Goal: Task Accomplishment & Management: Manage account settings

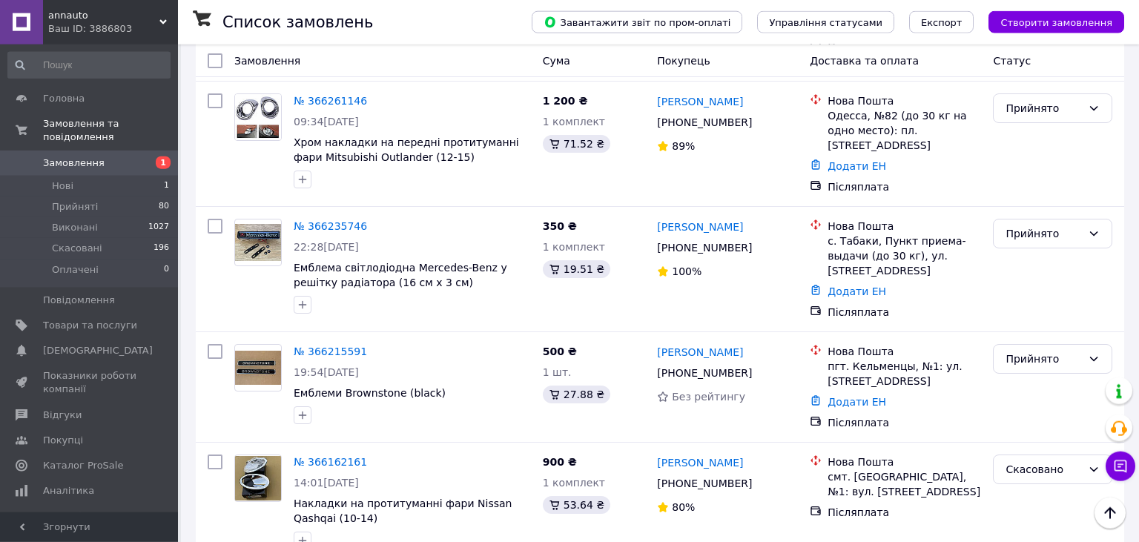
scroll to position [470, 0]
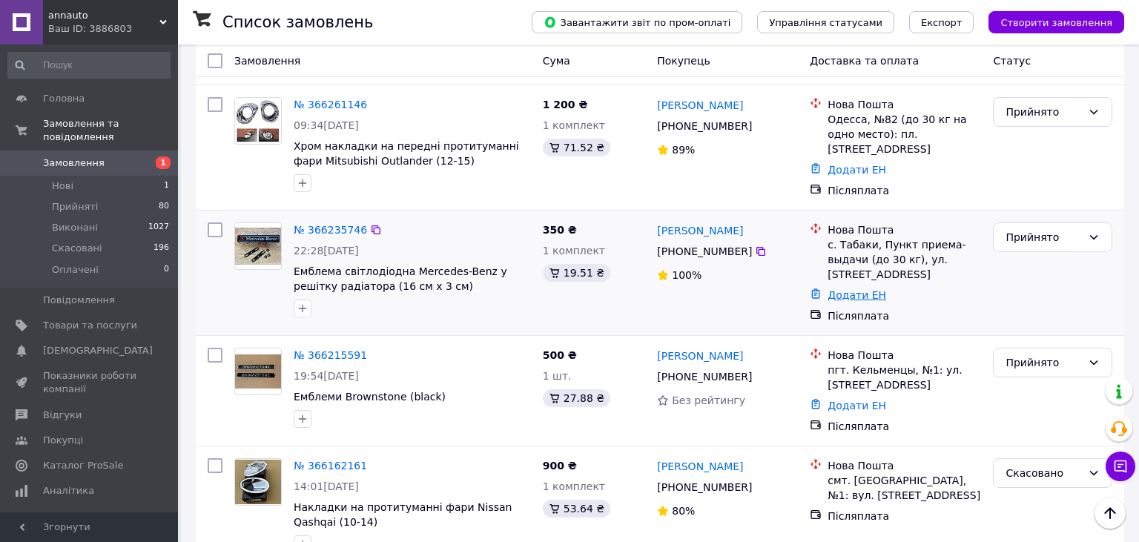
click at [849, 289] on link "Додати ЕН" at bounding box center [857, 295] width 59 height 12
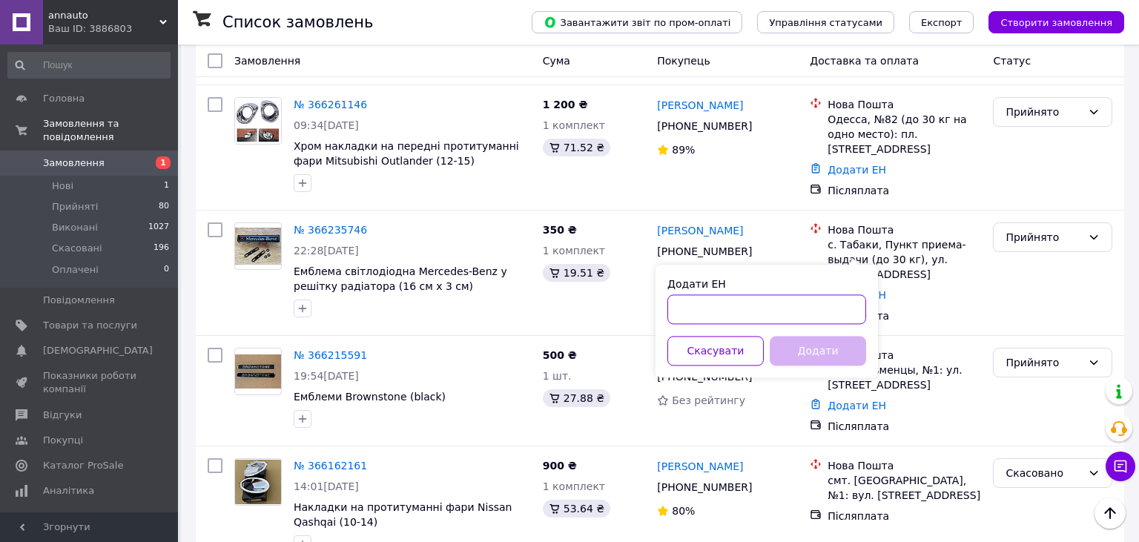
click at [708, 306] on input "Додати ЕН" at bounding box center [767, 309] width 199 height 30
type input "59001474752768"
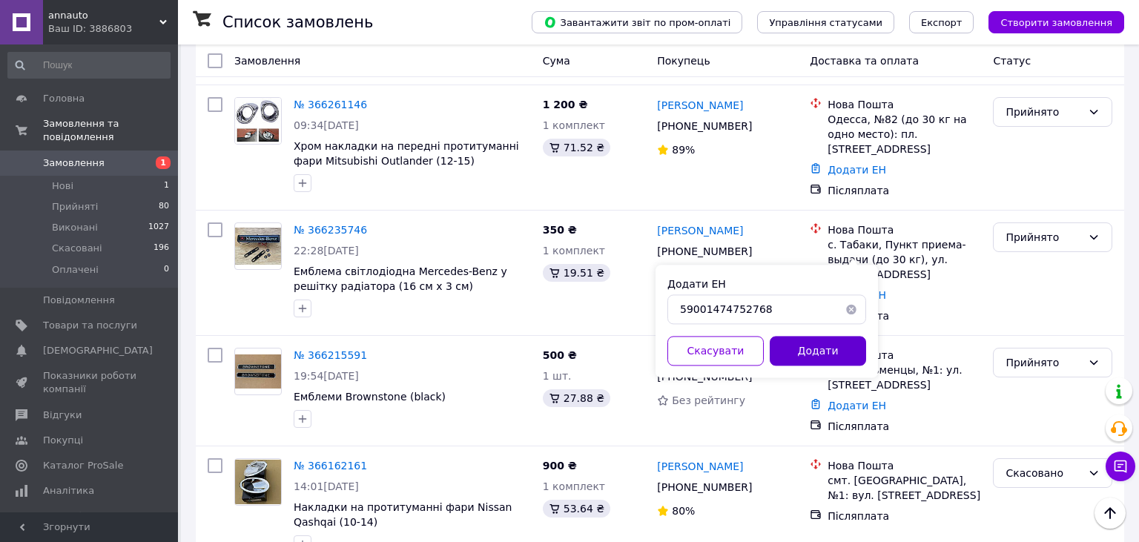
click at [800, 349] on button "Додати" at bounding box center [818, 351] width 96 height 30
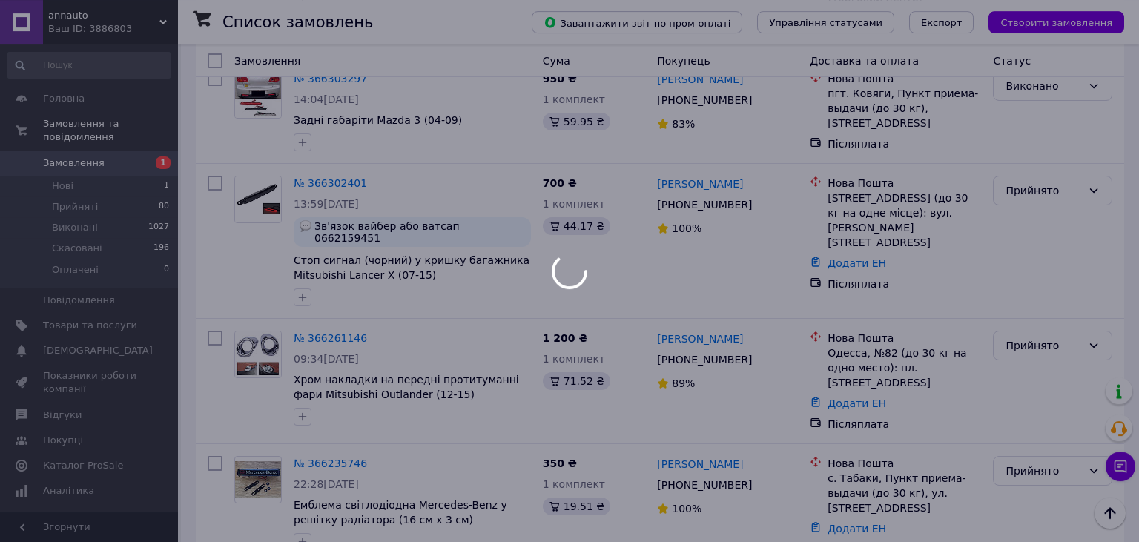
scroll to position [157, 0]
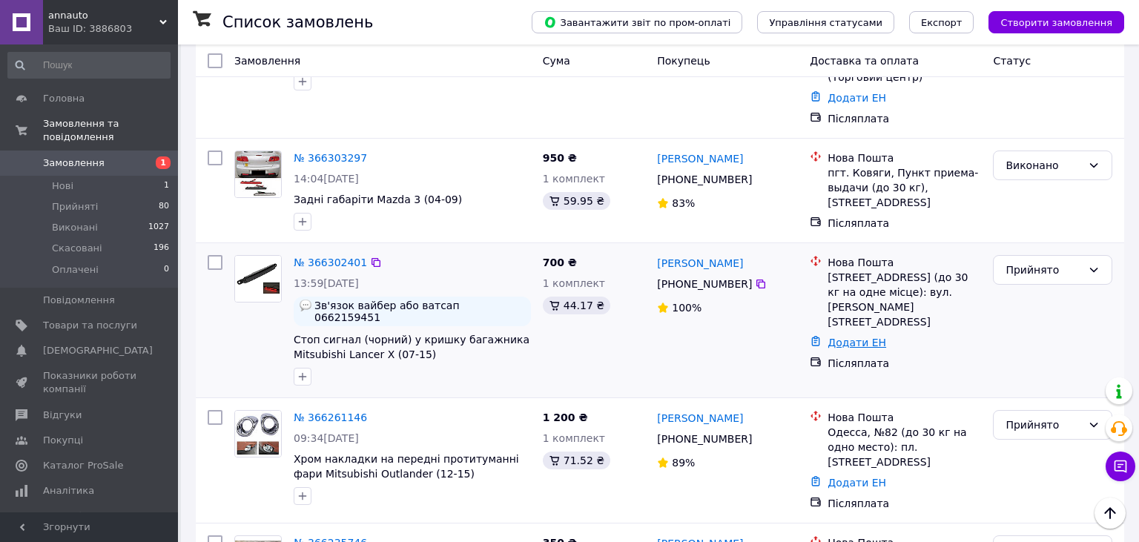
click at [846, 337] on link "Додати ЕН" at bounding box center [857, 343] width 59 height 12
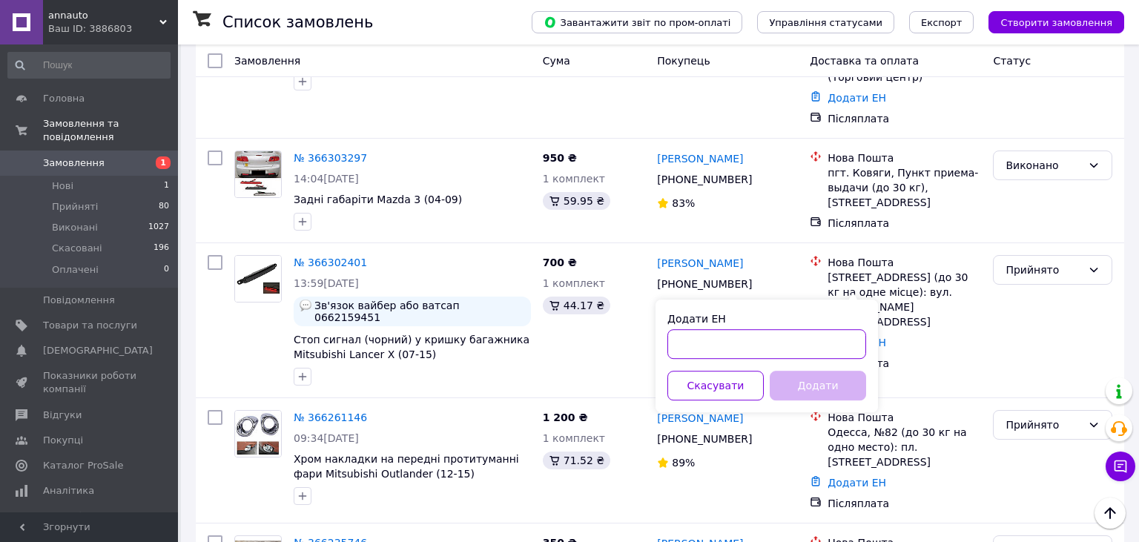
click at [708, 346] on input "Додати ЕН" at bounding box center [767, 344] width 199 height 30
type input "59001474752120"
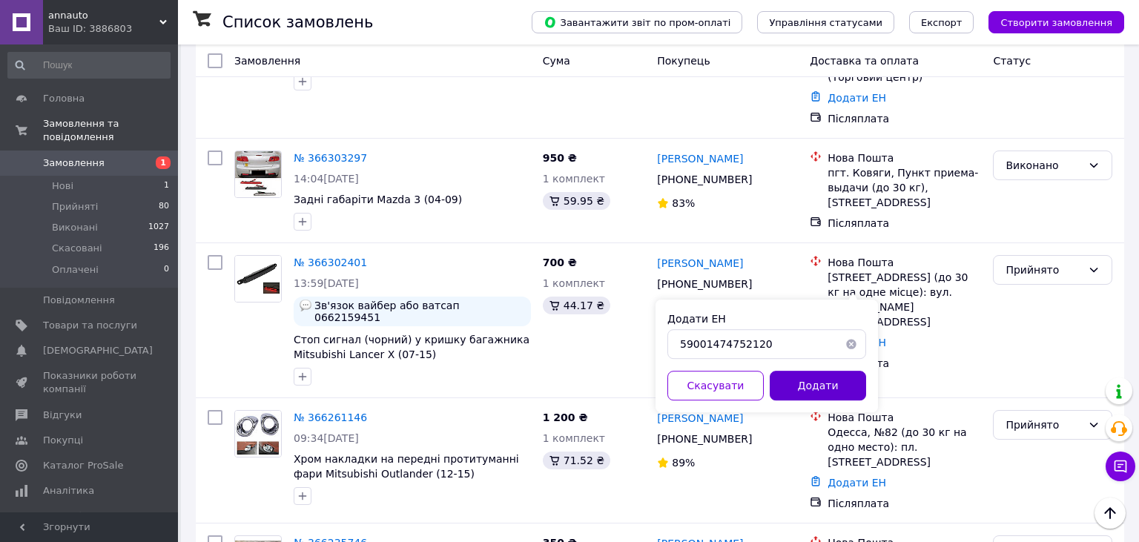
click at [806, 381] on button "Додати" at bounding box center [818, 386] width 96 height 30
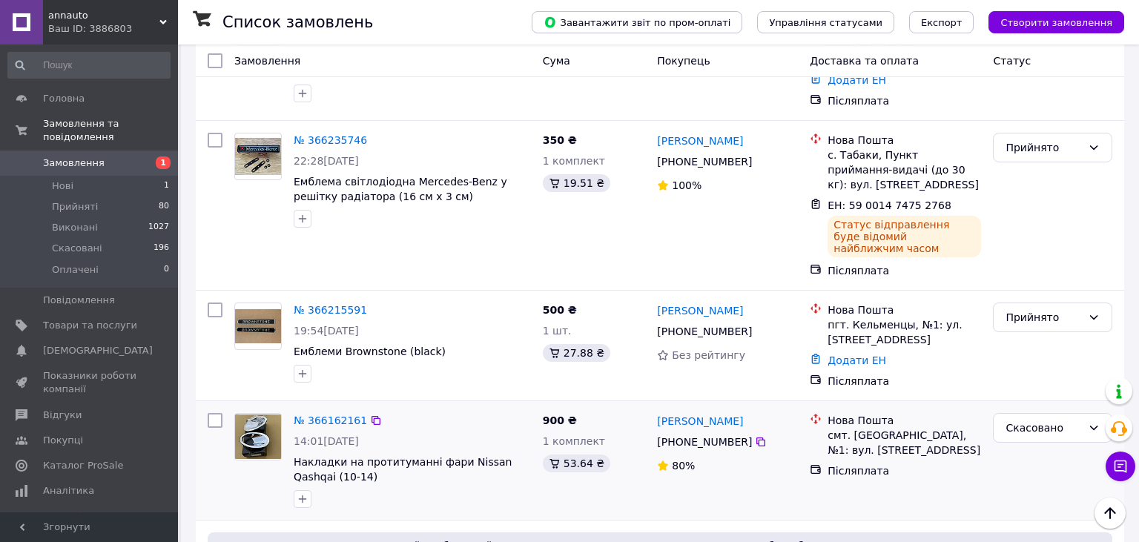
scroll to position [626, 0]
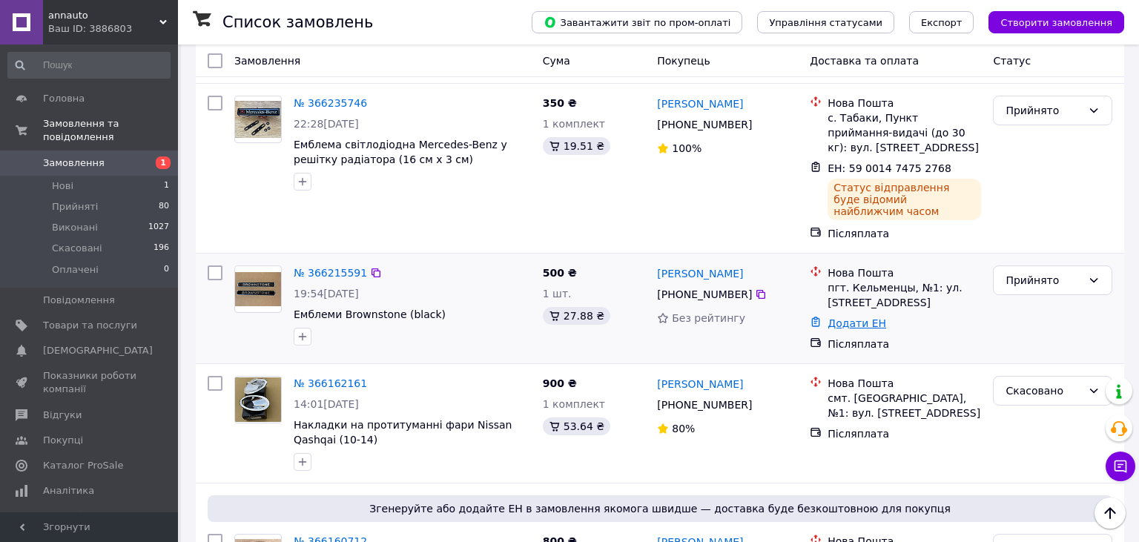
click at [861, 317] on link "Додати ЕН" at bounding box center [857, 323] width 59 height 12
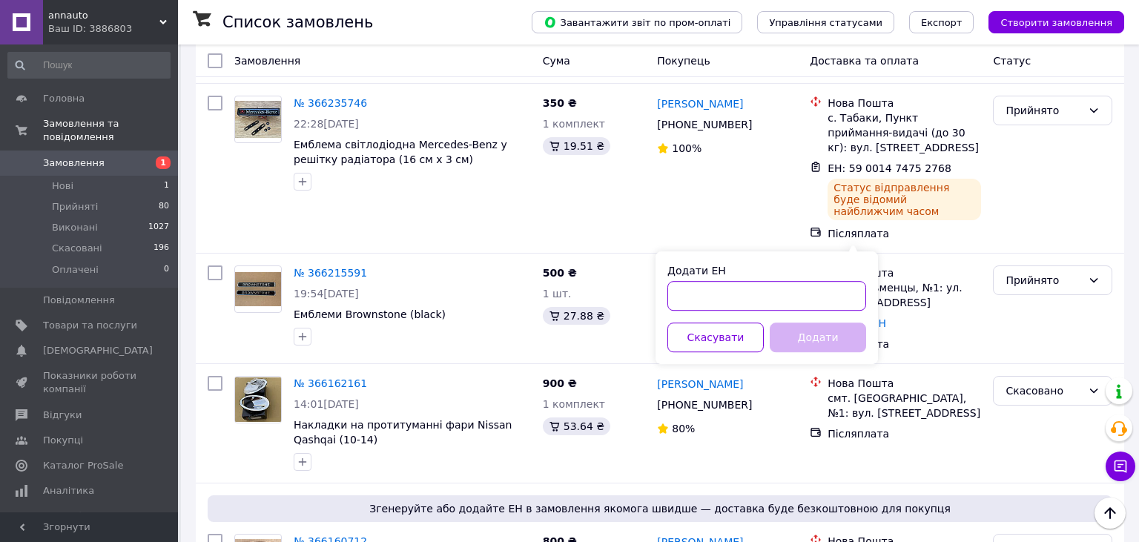
click at [780, 295] on input "Додати ЕН" at bounding box center [767, 296] width 199 height 30
type input "59001474751551"
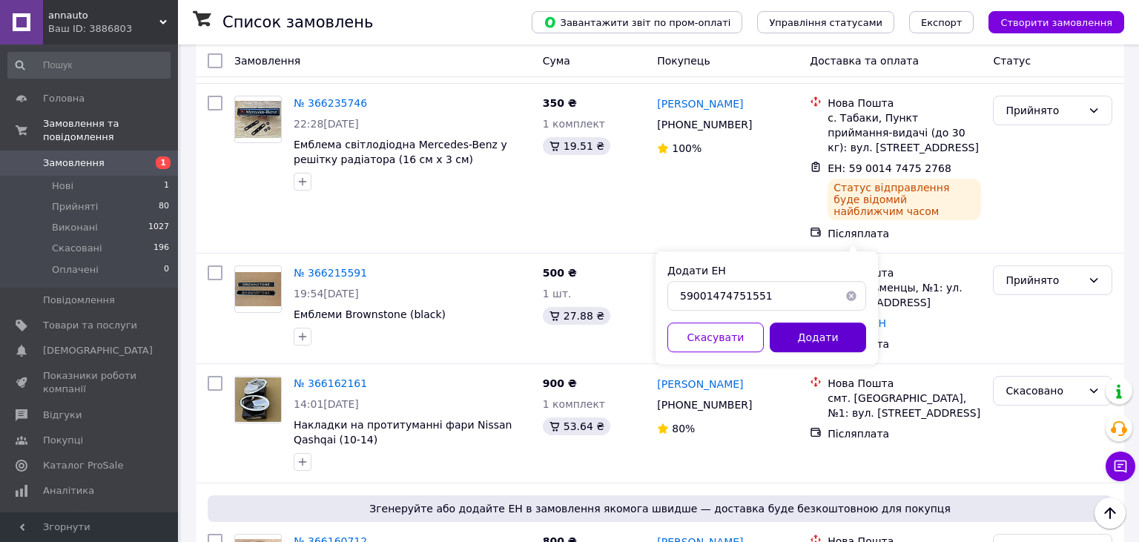
click at [829, 349] on button "Додати" at bounding box center [818, 338] width 96 height 30
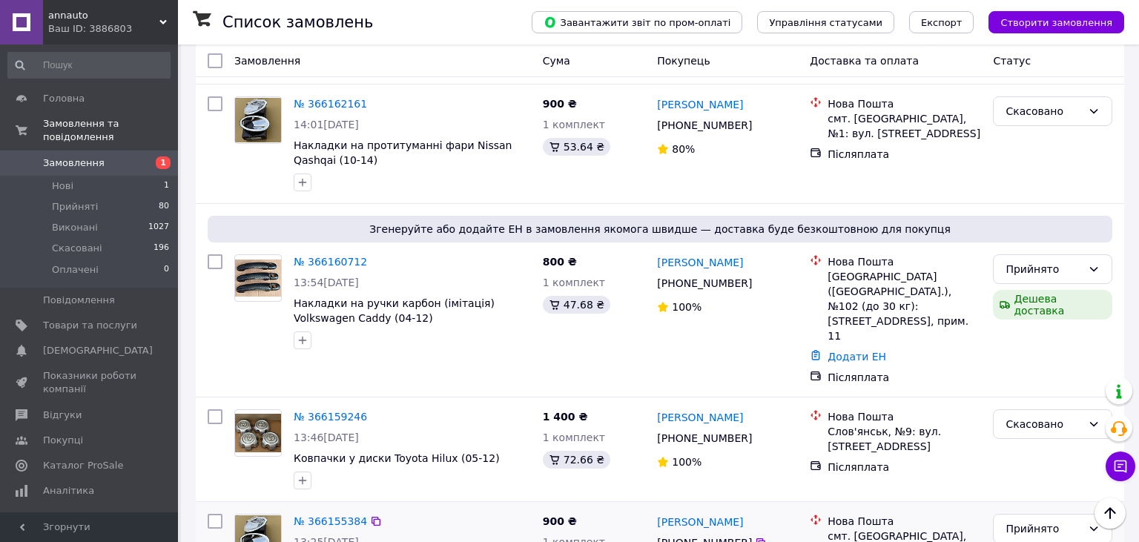
scroll to position [940, 0]
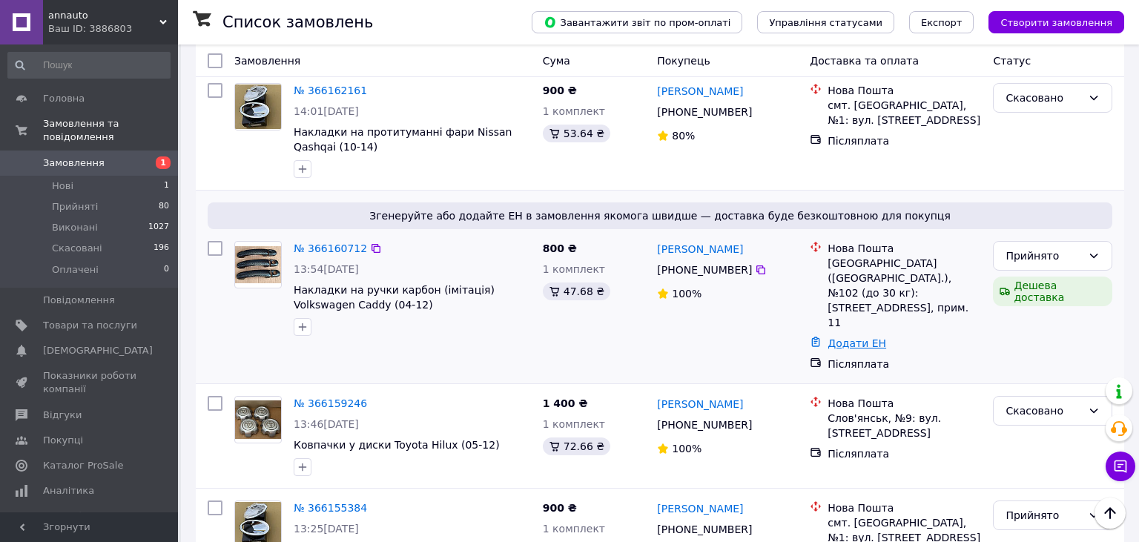
click at [849, 338] on link "Додати ЕН" at bounding box center [857, 344] width 59 height 12
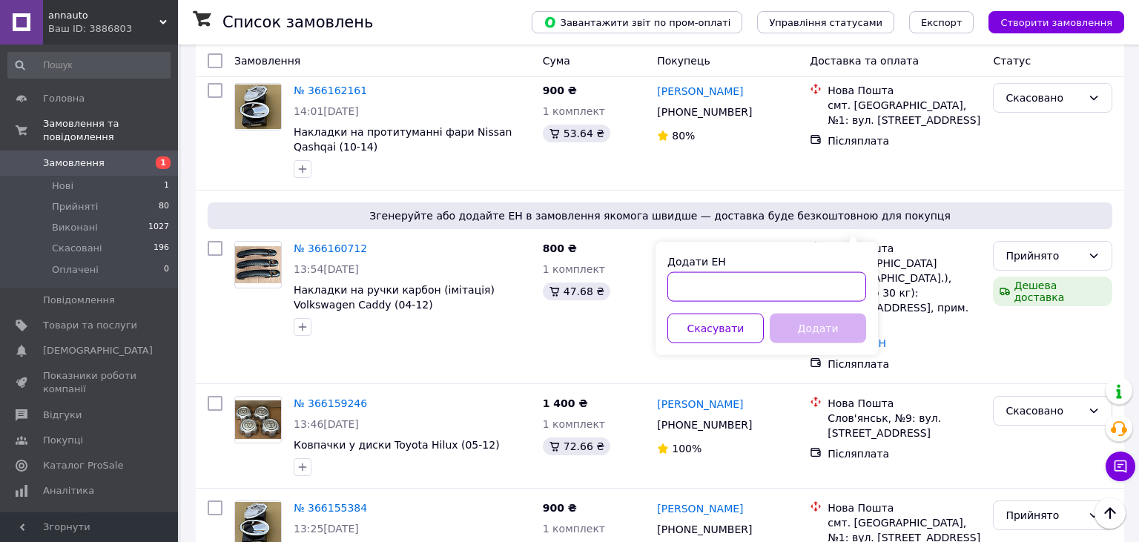
click at [778, 288] on input "Додати ЕН" at bounding box center [767, 287] width 199 height 30
type input "59001474749024"
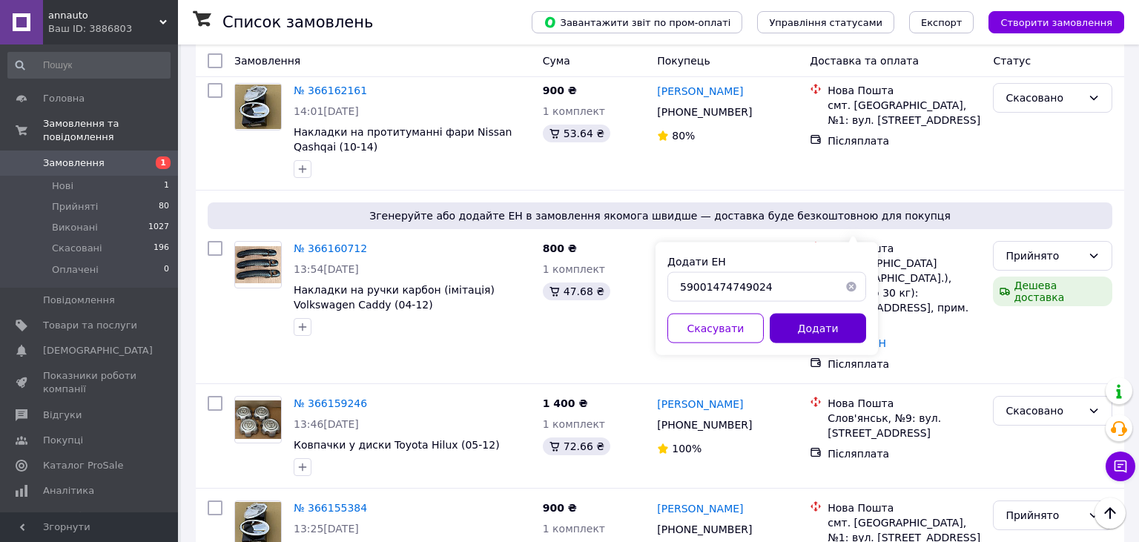
click at [821, 335] on button "Додати" at bounding box center [818, 329] width 96 height 30
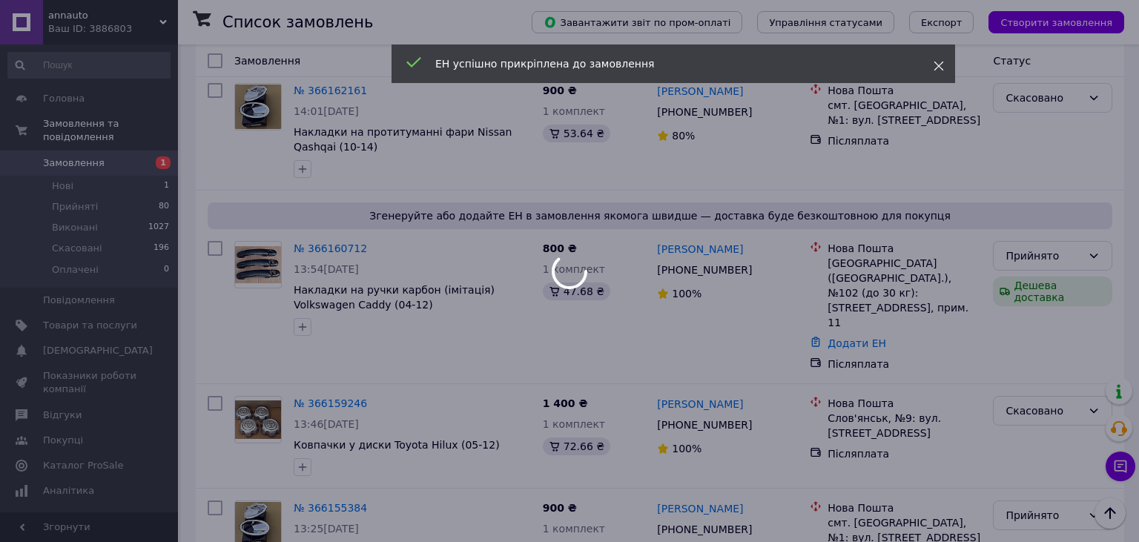
click at [937, 62] on icon at bounding box center [939, 66] width 10 height 10
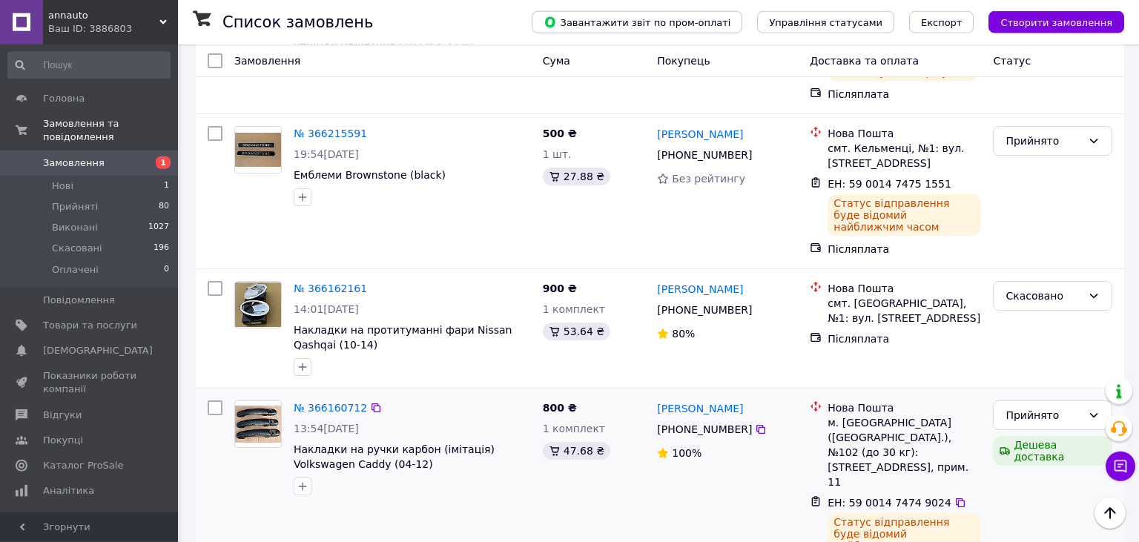
scroll to position [705, 0]
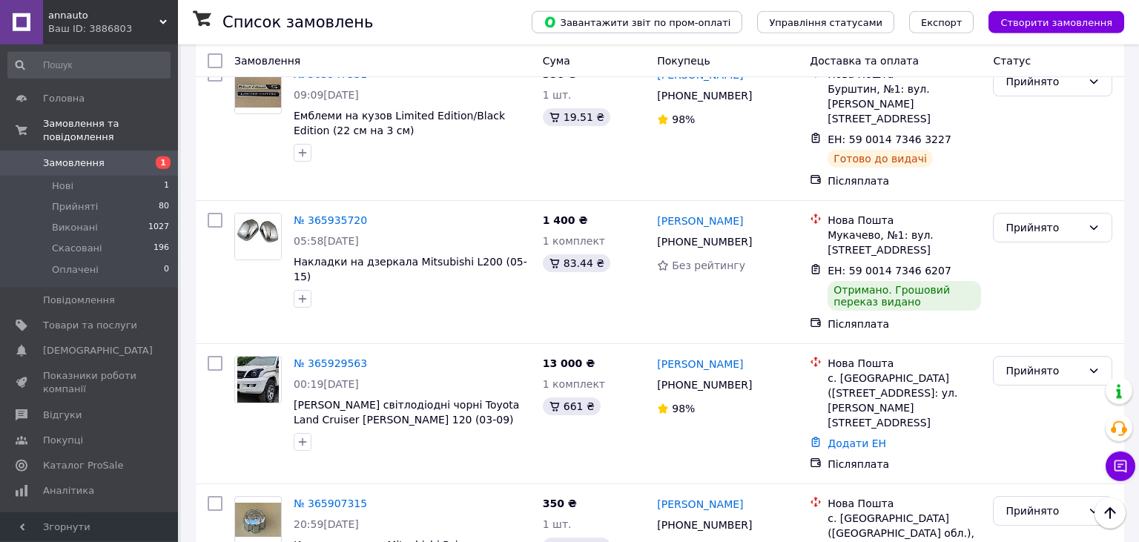
scroll to position [1958, 0]
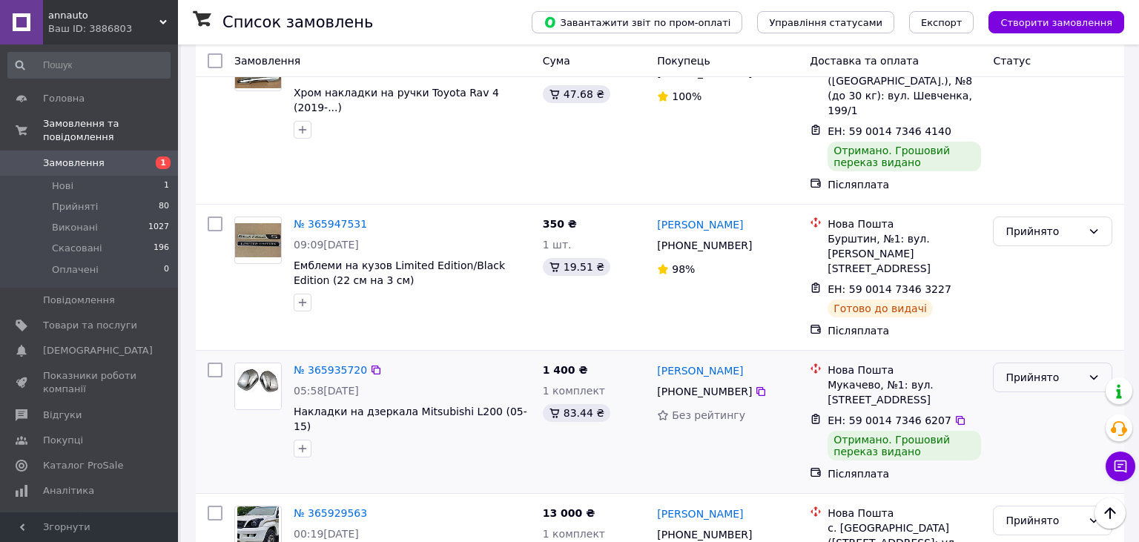
click at [1048, 369] on div "Прийнято" at bounding box center [1044, 377] width 76 height 16
click at [1036, 269] on li "Виконано" at bounding box center [1053, 273] width 118 height 27
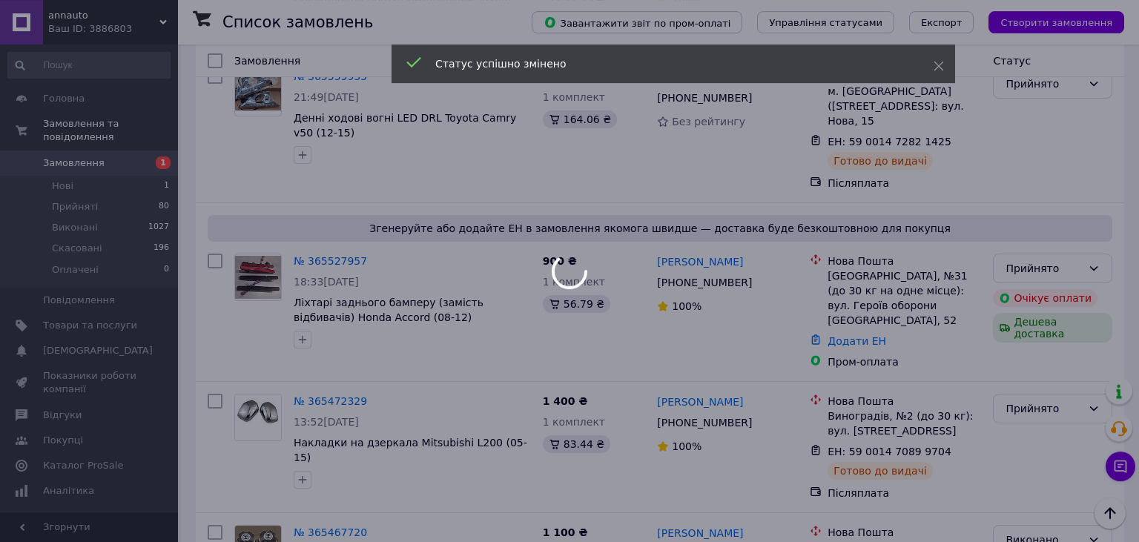
scroll to position [2820, 0]
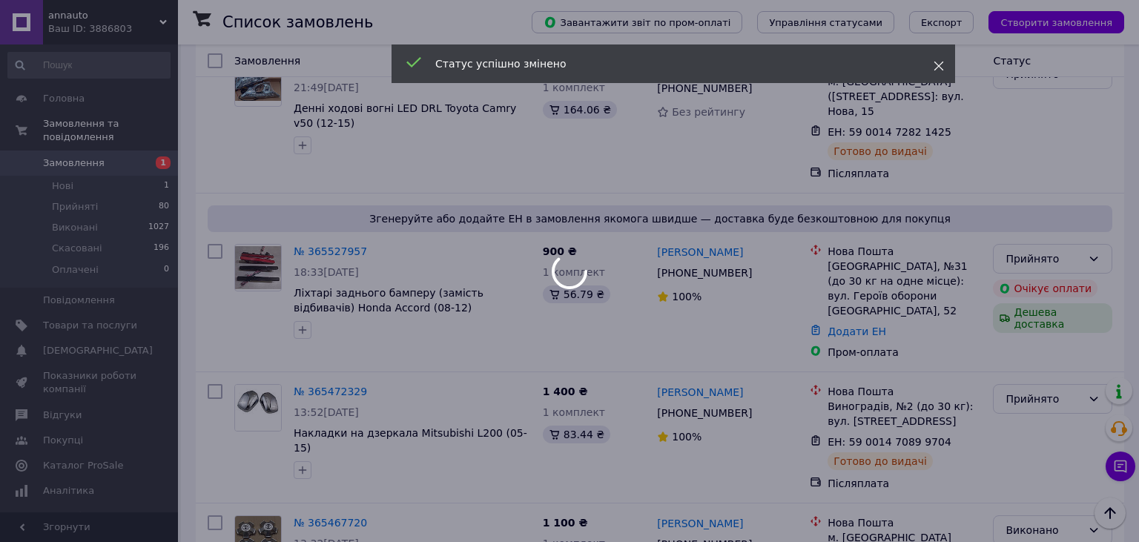
click at [942, 63] on icon at bounding box center [939, 66] width 10 height 10
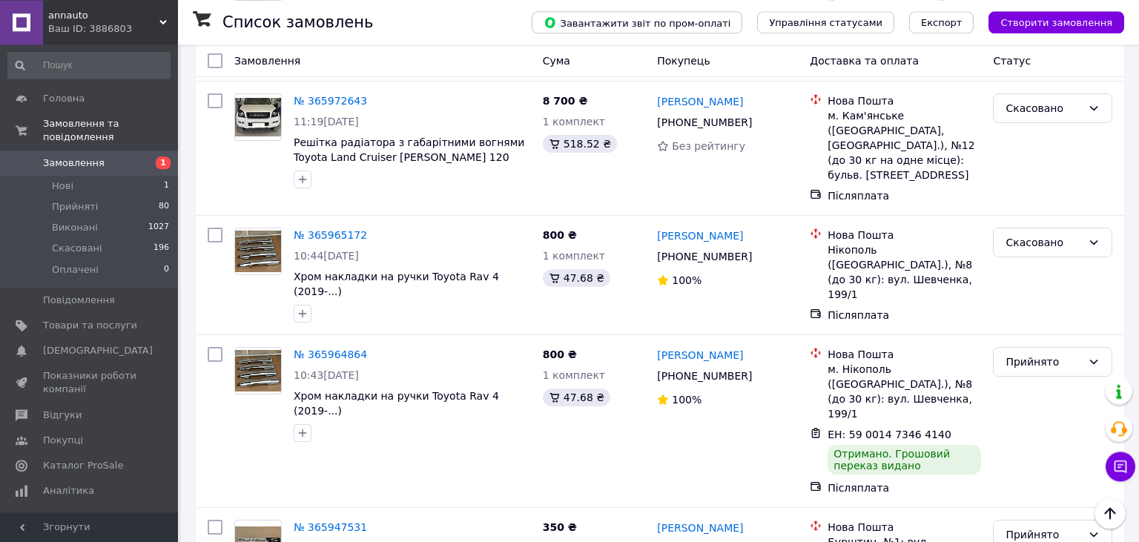
scroll to position [1645, 0]
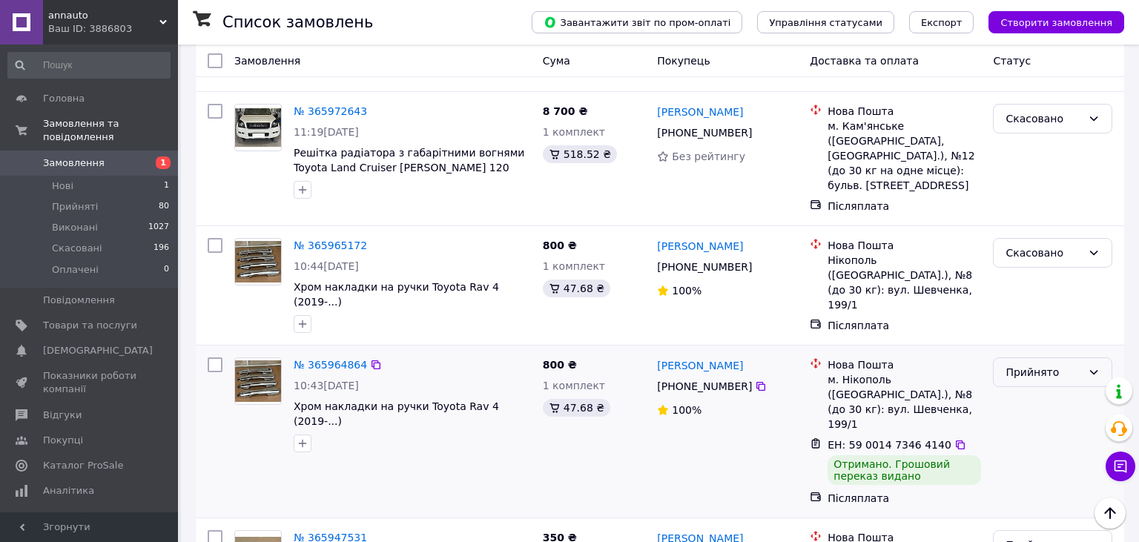
click at [1028, 364] on div "Прийнято" at bounding box center [1044, 372] width 76 height 16
click at [1028, 304] on li "Виконано" at bounding box center [1053, 308] width 118 height 27
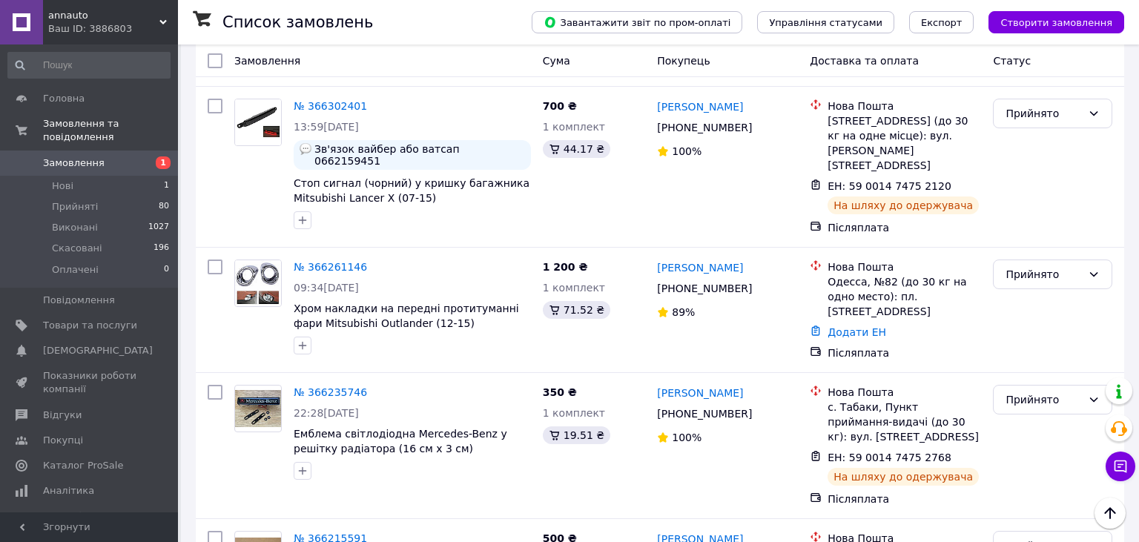
scroll to position [0, 0]
